Goal: Transaction & Acquisition: Purchase product/service

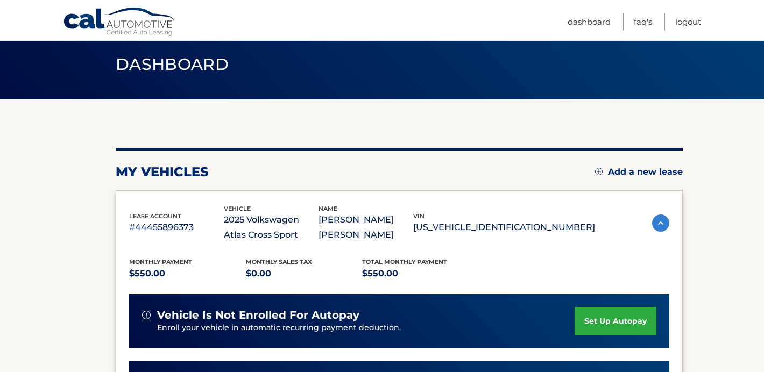
scroll to position [22, 0]
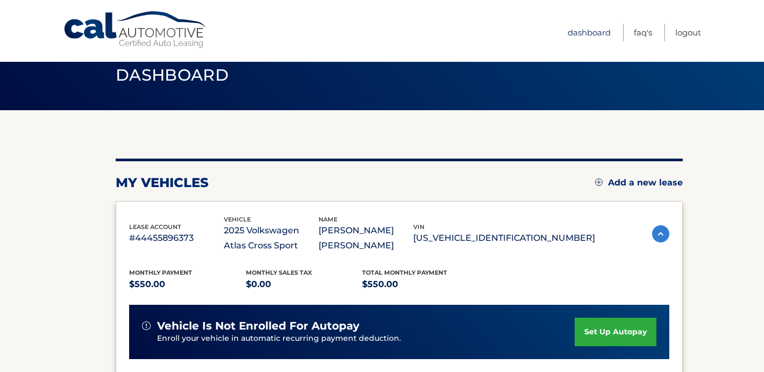
click at [587, 29] on link "Dashboard" at bounding box center [589, 33] width 43 height 18
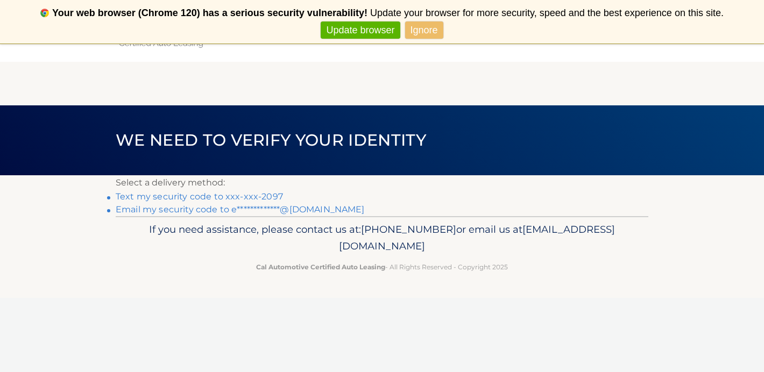
click at [241, 198] on link "Text my security code to xxx-xxx-2097" at bounding box center [199, 197] width 167 height 10
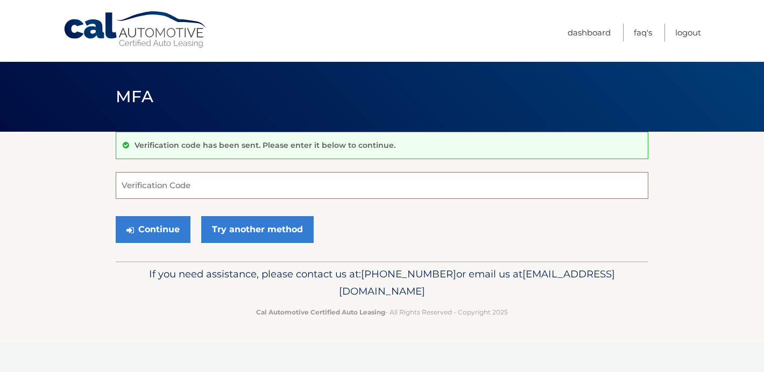
click at [178, 183] on input "Verification Code" at bounding box center [382, 185] width 533 height 27
click at [163, 188] on input "Verification Code" at bounding box center [382, 185] width 533 height 27
type input "731689"
click at [172, 227] on button "Continue" at bounding box center [153, 229] width 75 height 27
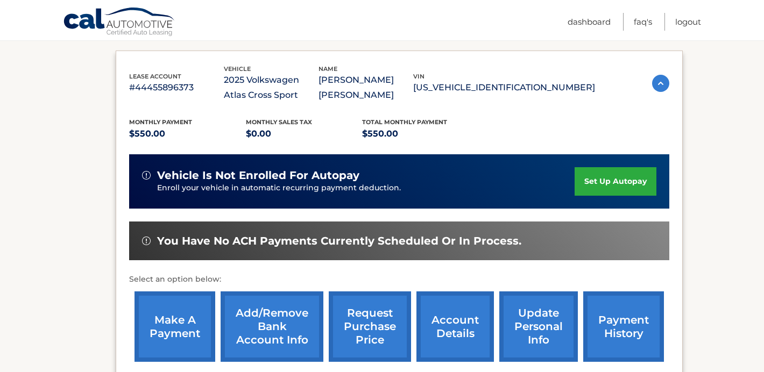
scroll to position [194, 0]
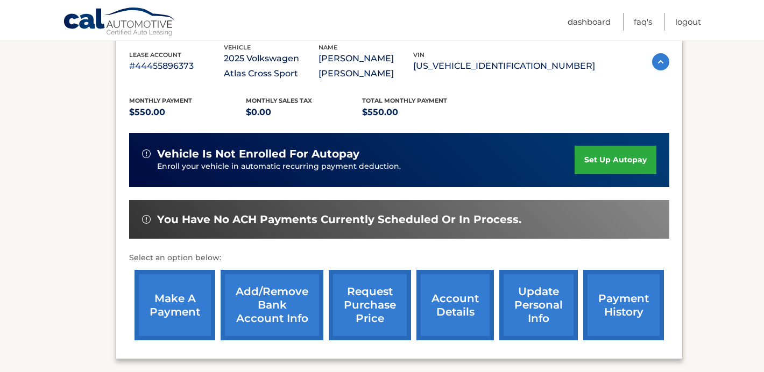
click at [174, 301] on link "make a payment" at bounding box center [175, 305] width 81 height 71
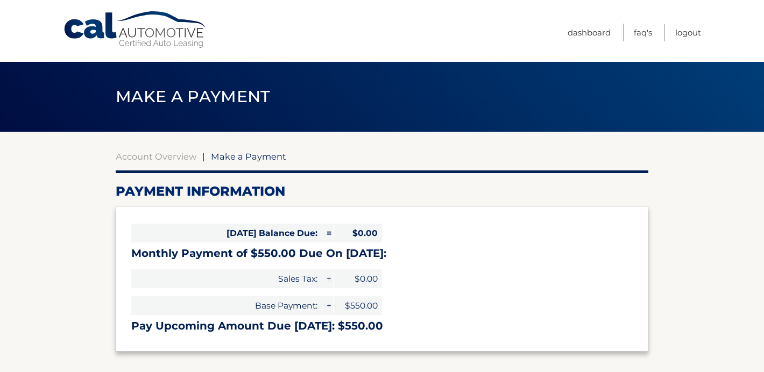
select select "MThjN2I3YjItMjE1OS00NGY1LWIyN2MtOTI5OTVhODI0YzY2"
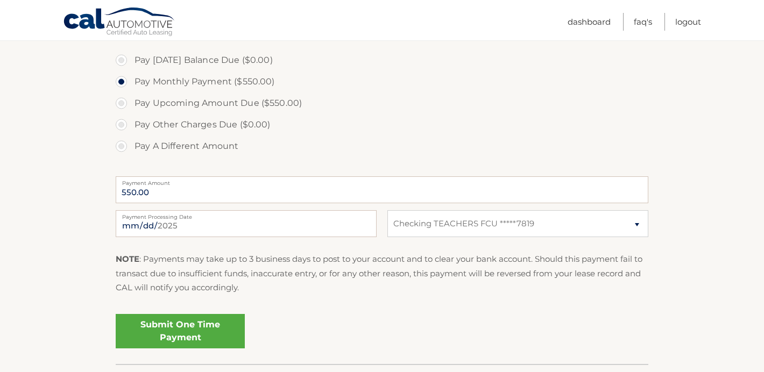
scroll to position [344, 0]
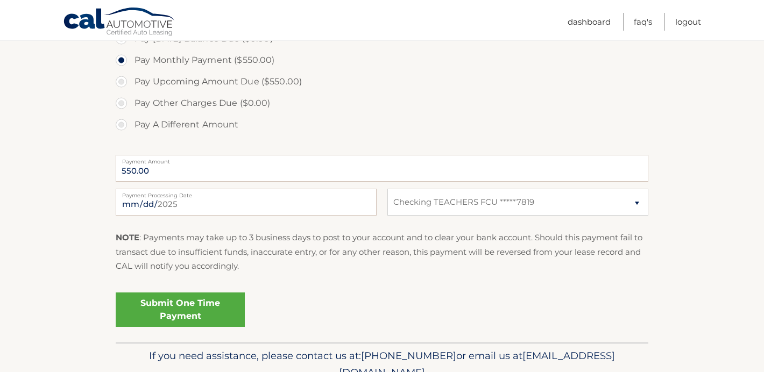
click at [215, 314] on link "Submit One Time Payment" at bounding box center [180, 310] width 129 height 34
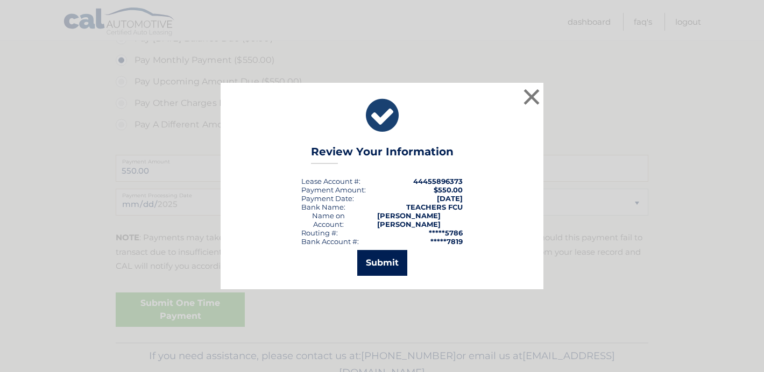
click at [388, 255] on button "Submit" at bounding box center [382, 263] width 50 height 26
